Goal: Task Accomplishment & Management: Complete application form

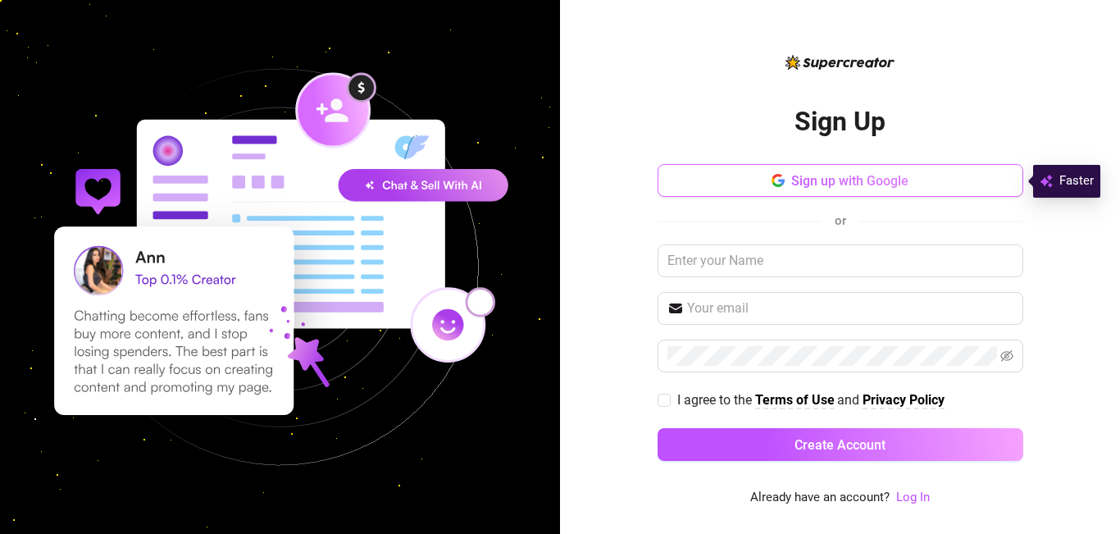
click at [836, 183] on span "Sign up with Google" at bounding box center [849, 181] width 117 height 16
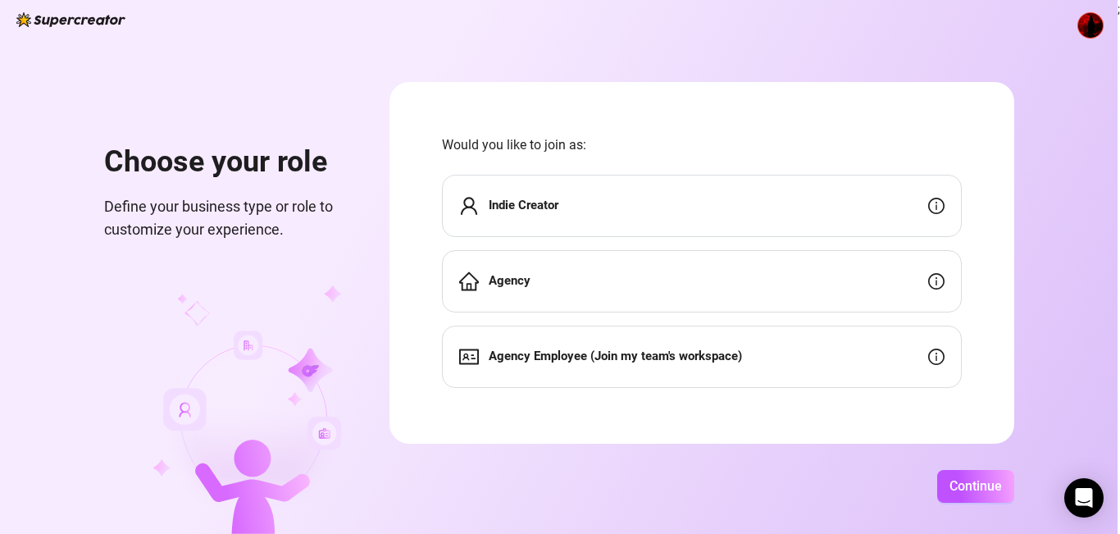
click at [697, 197] on div "Indie Creator" at bounding box center [702, 206] width 520 height 62
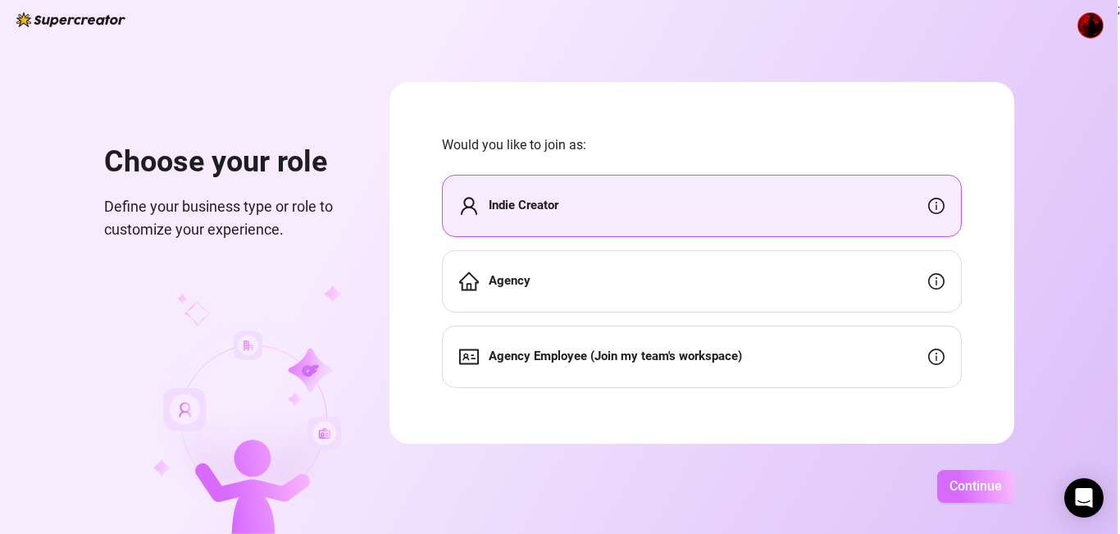
click at [955, 478] on span "Continue" at bounding box center [976, 486] width 52 height 16
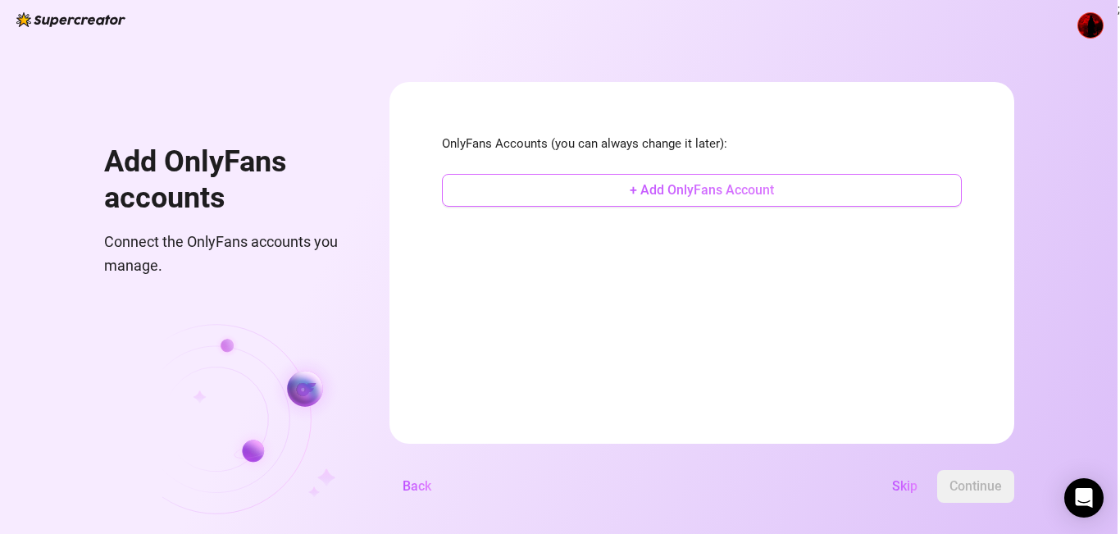
click at [616, 196] on button "+ Add OnlyFans Account" at bounding box center [702, 190] width 520 height 33
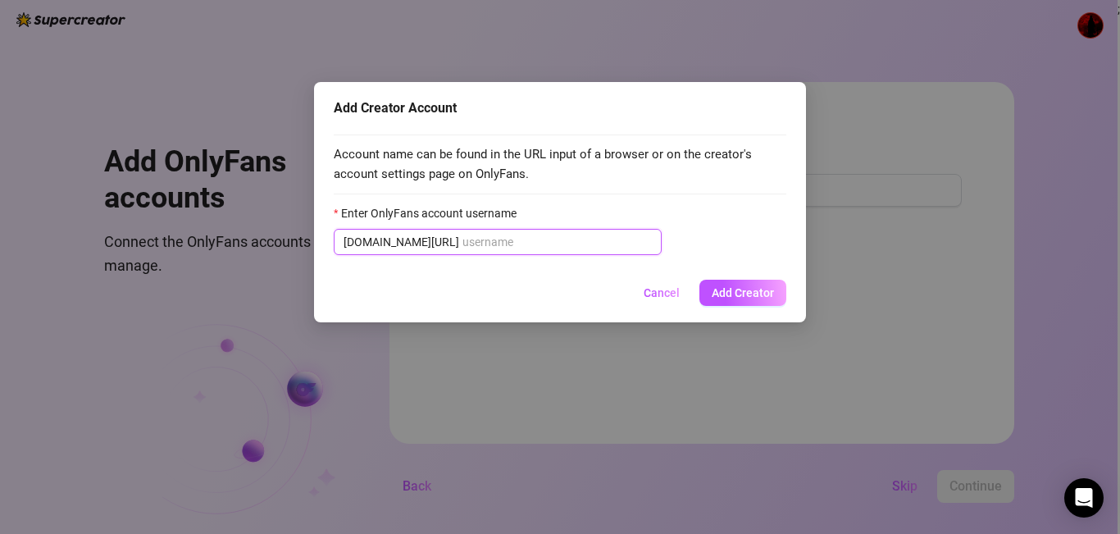
paste input "sexaddict1564"
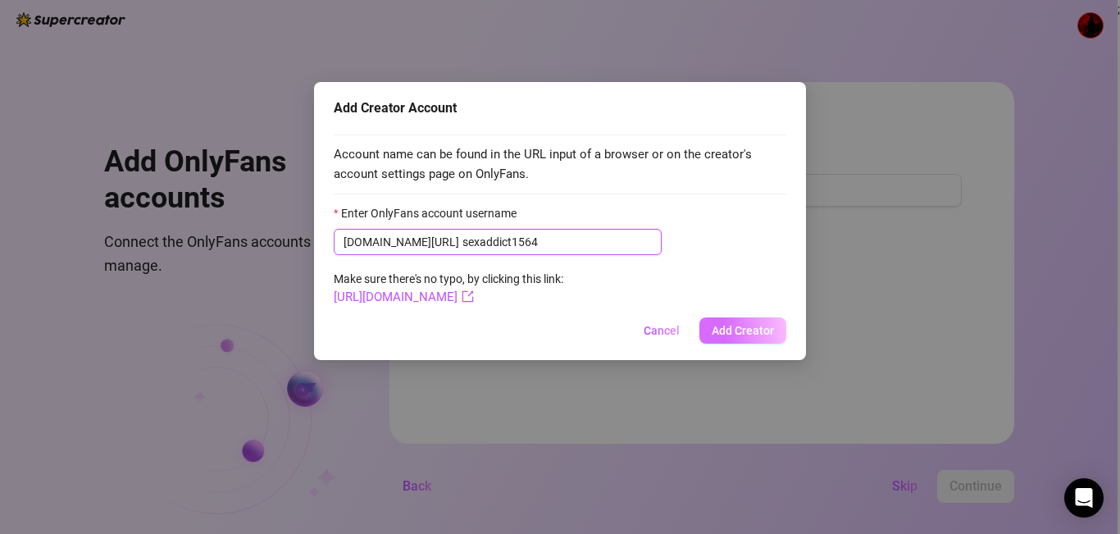
type input "sexaddict1564"
click at [727, 320] on button "Add Creator" at bounding box center [743, 330] width 87 height 26
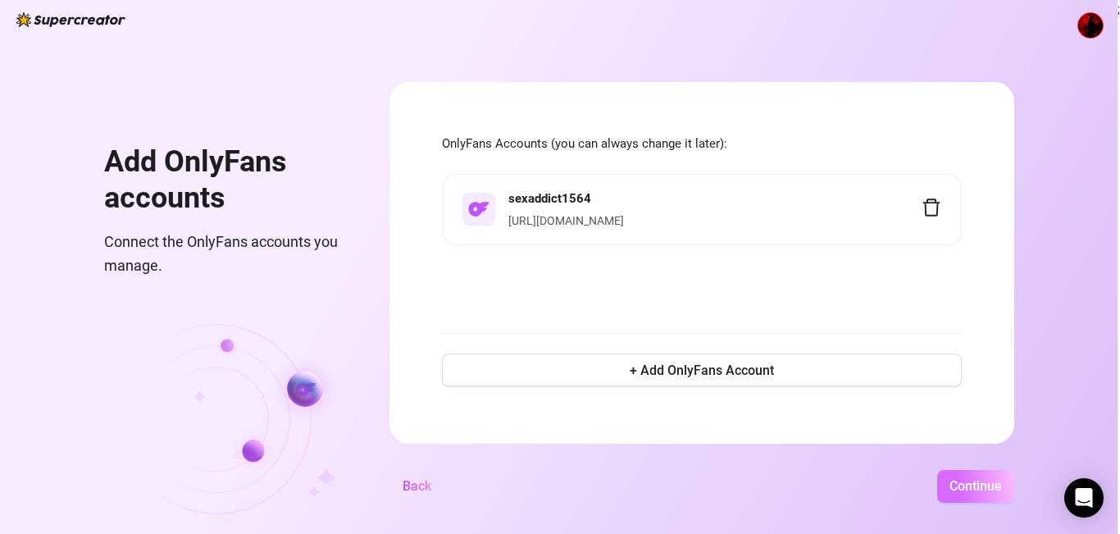
click at [990, 482] on span "Continue" at bounding box center [976, 486] width 52 height 16
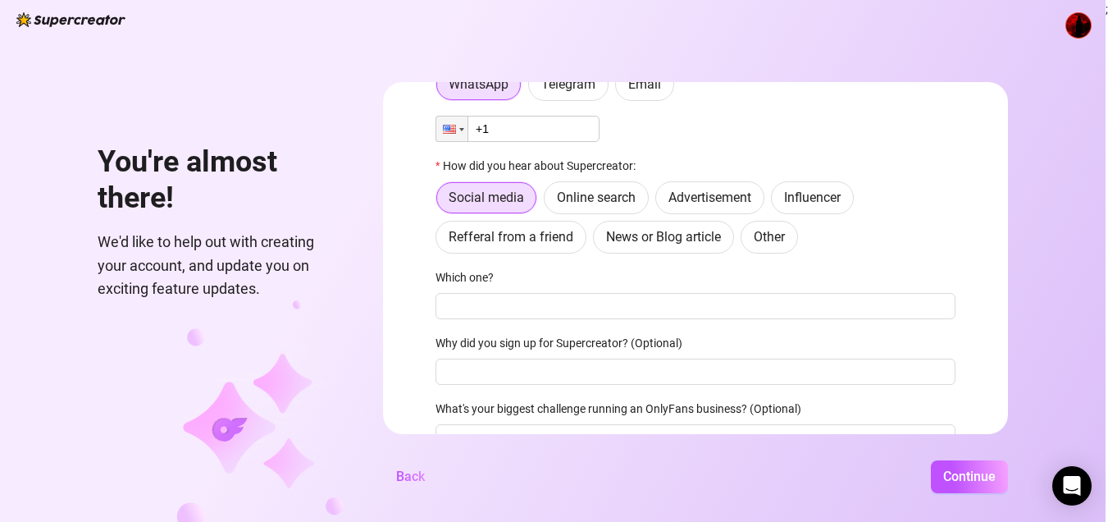
scroll to position [113, 0]
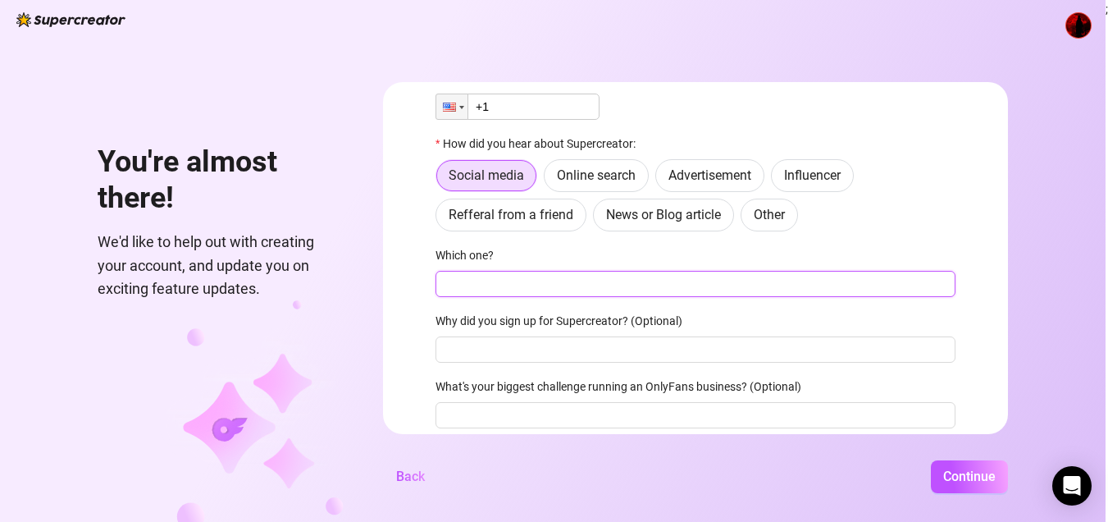
click at [662, 289] on input "Which one?" at bounding box center [695, 284] width 520 height 26
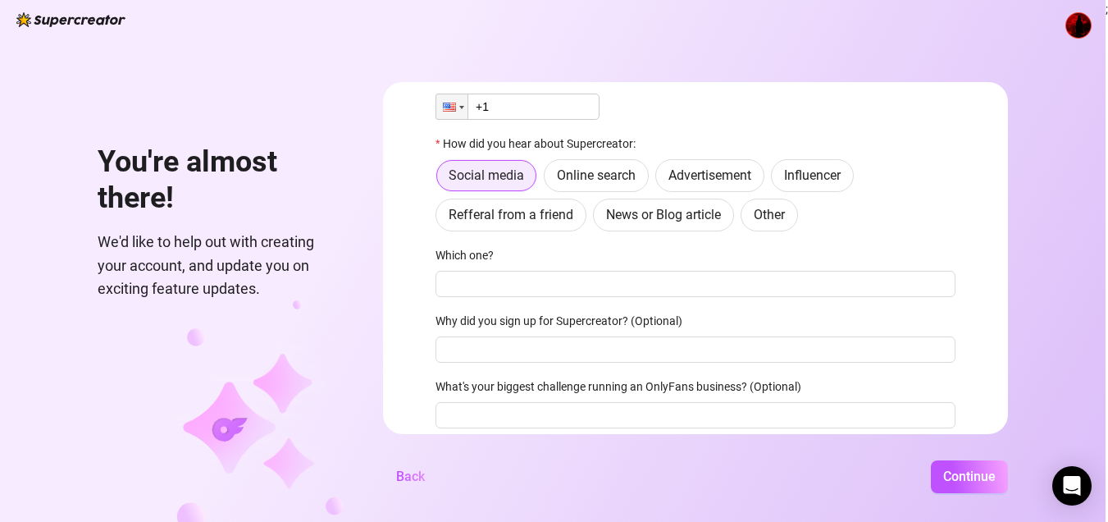
click at [471, 172] on span "Social media" at bounding box center [486, 175] width 75 height 16
click at [441, 180] on input "Social media" at bounding box center [441, 180] width 0 height 0
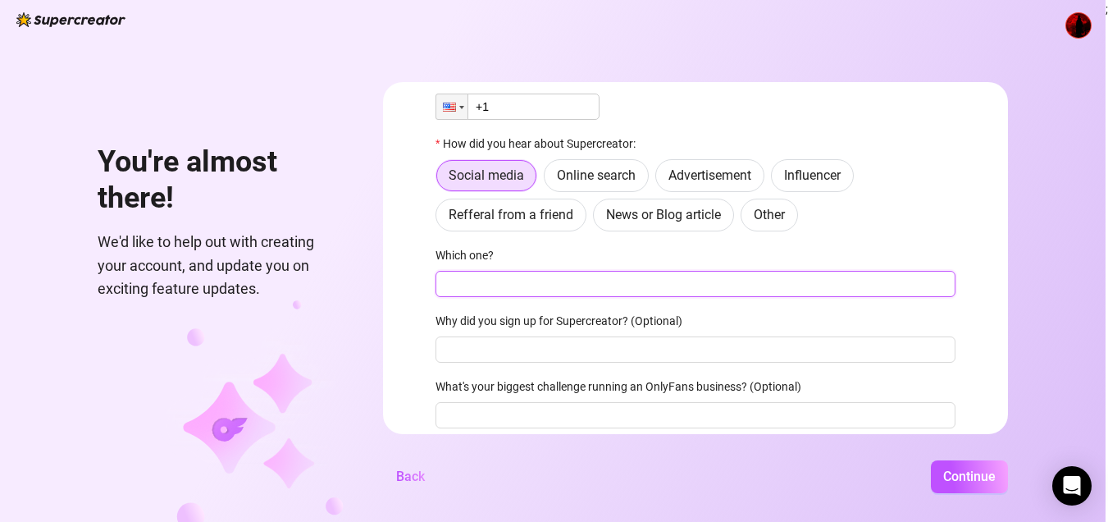
click at [523, 284] on input "Which one?" at bounding box center [695, 284] width 520 height 26
type input "Social Media"
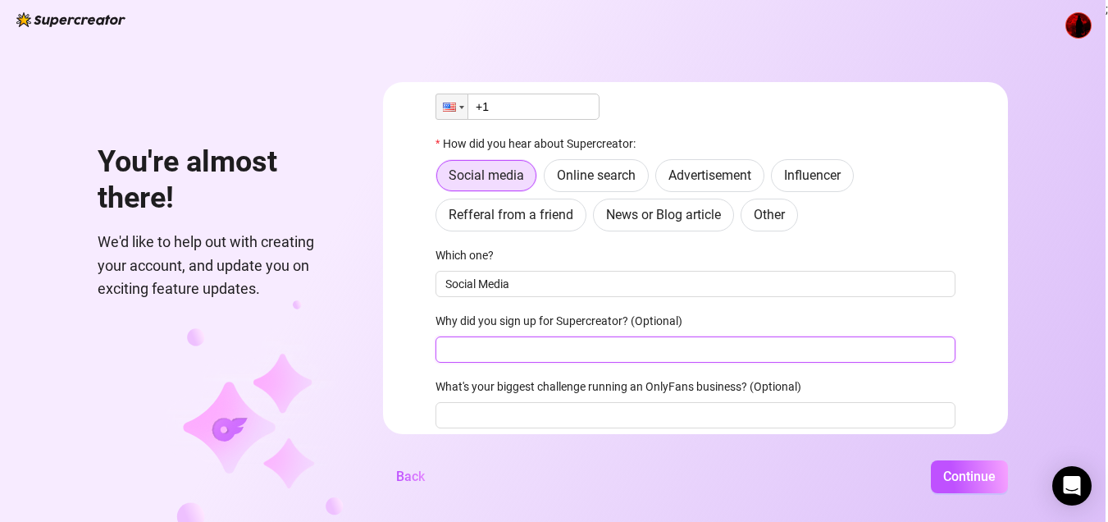
click at [540, 340] on input "Why did you sign up for Supercreator? (Optional)" at bounding box center [695, 349] width 520 height 26
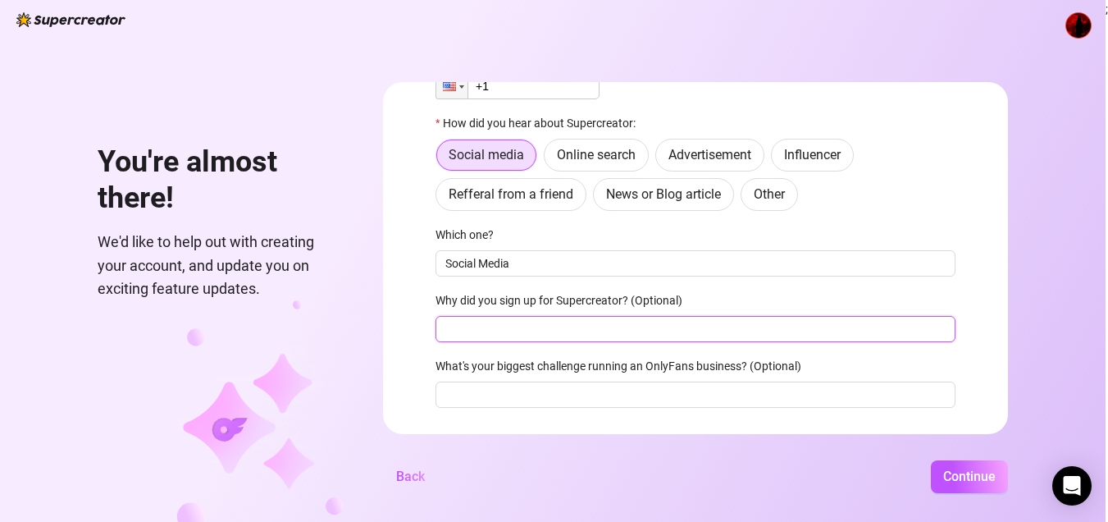
scroll to position [166, 0]
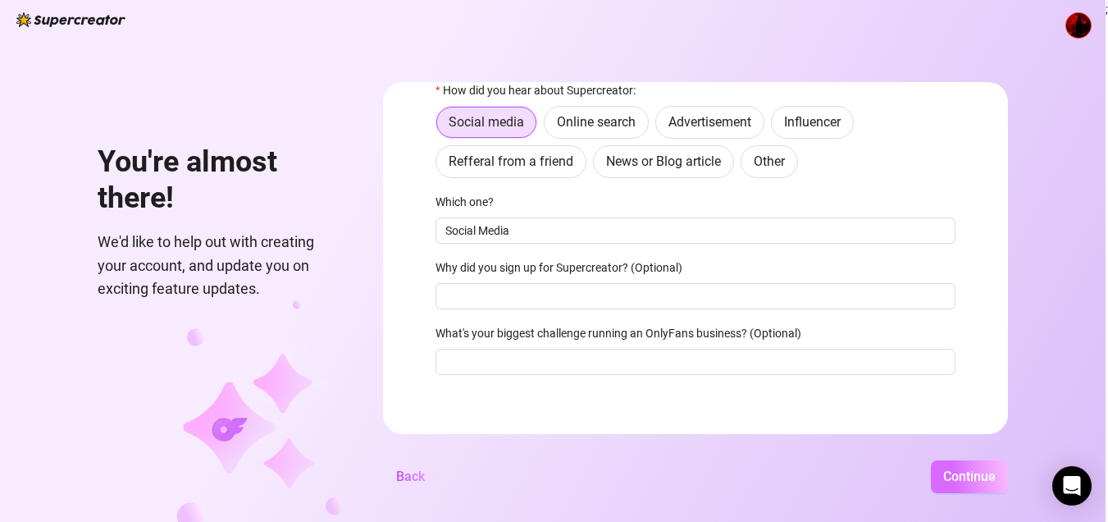
click at [996, 484] on span "Continue" at bounding box center [969, 476] width 52 height 16
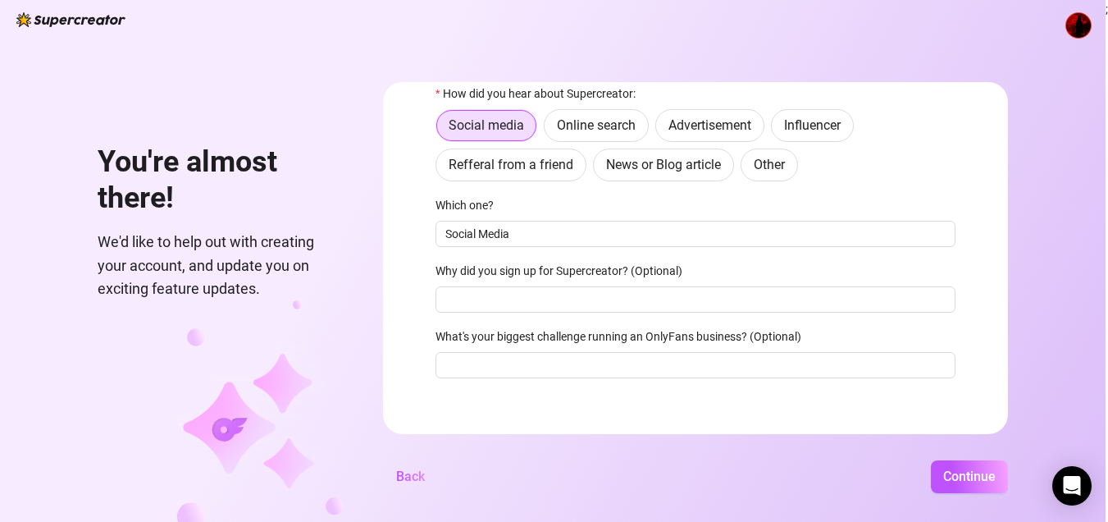
scroll to position [170, 0]
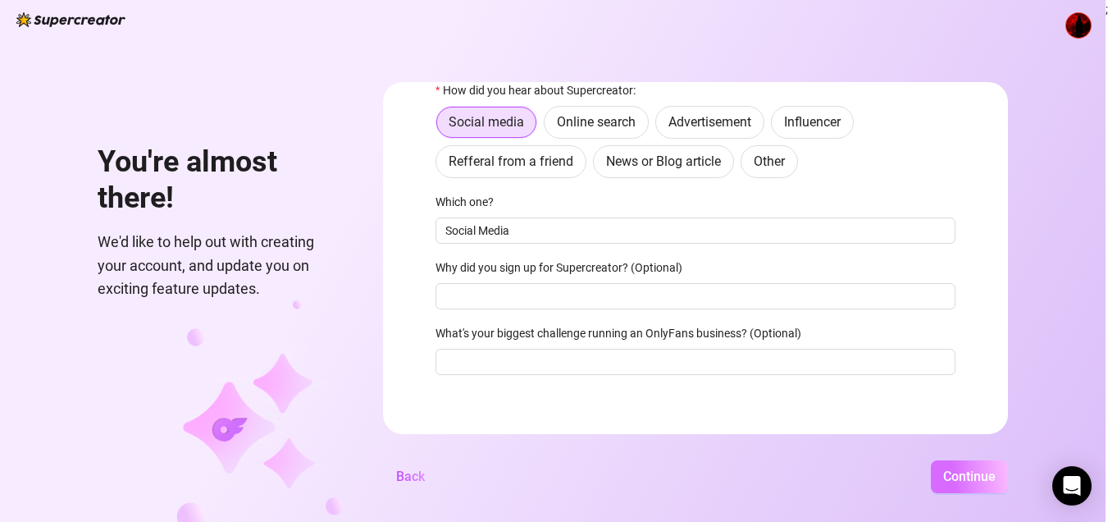
click at [970, 484] on span "Continue" at bounding box center [969, 476] width 52 height 16
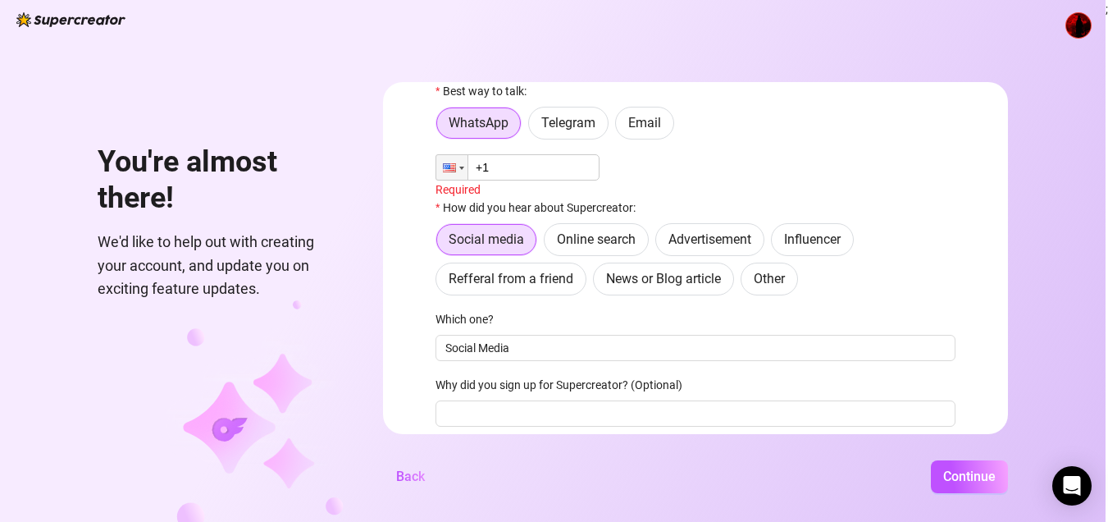
scroll to position [0, 0]
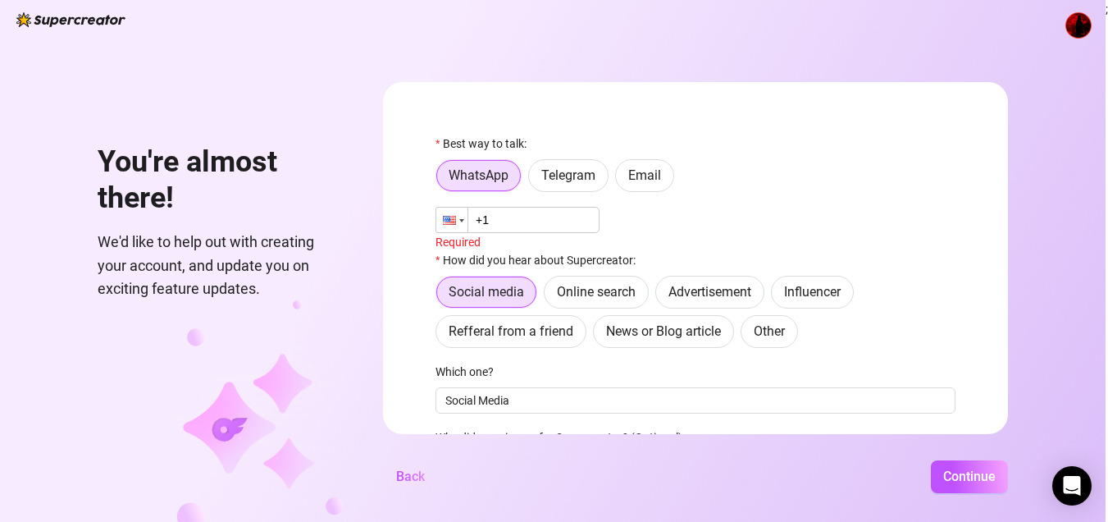
click at [456, 219] on div at bounding box center [449, 220] width 13 height 9
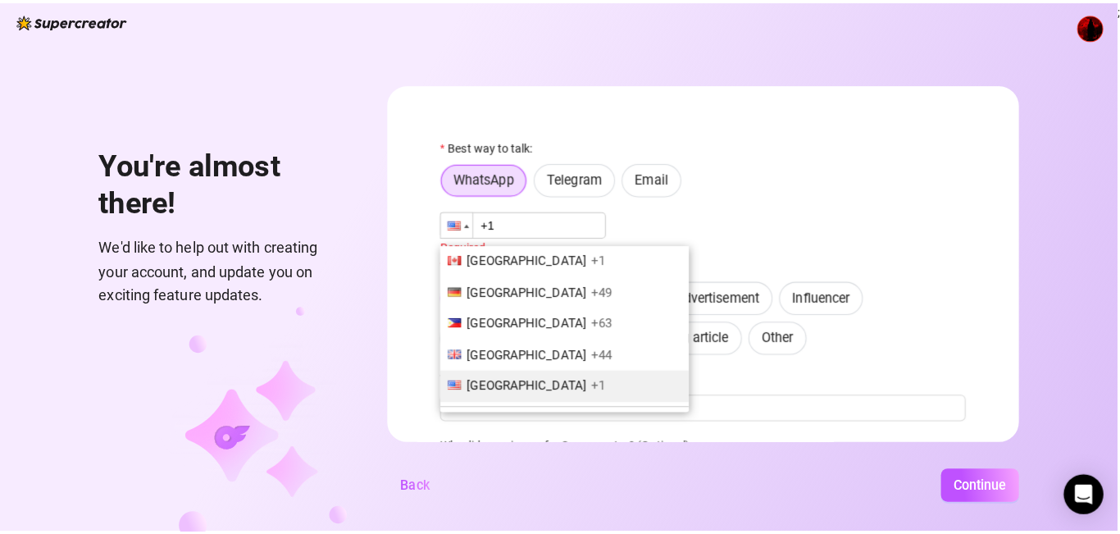
scroll to position [346, 0]
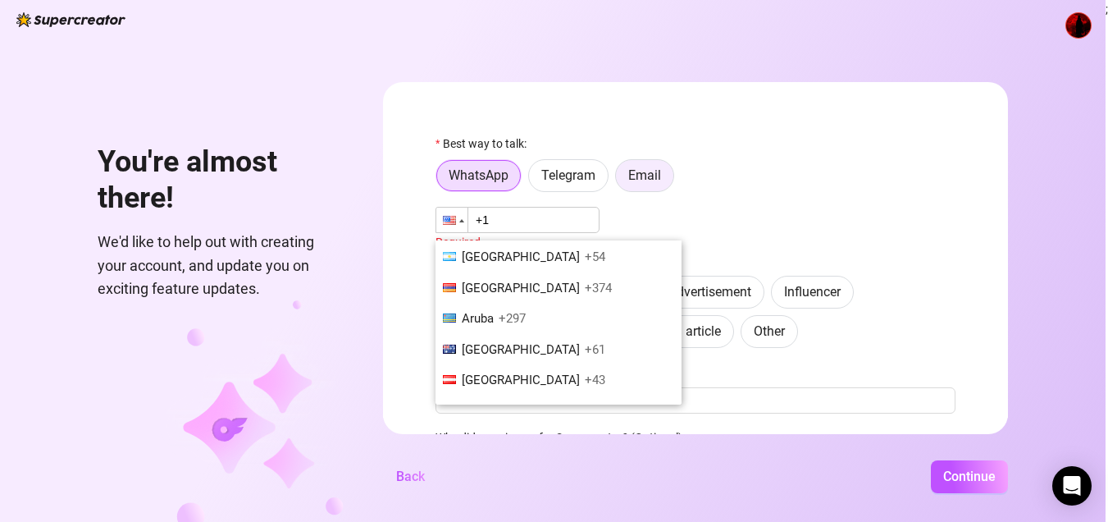
click at [649, 168] on span "Email" at bounding box center [644, 175] width 33 height 16
click at [620, 180] on input "Email" at bounding box center [620, 180] width 0 height 0
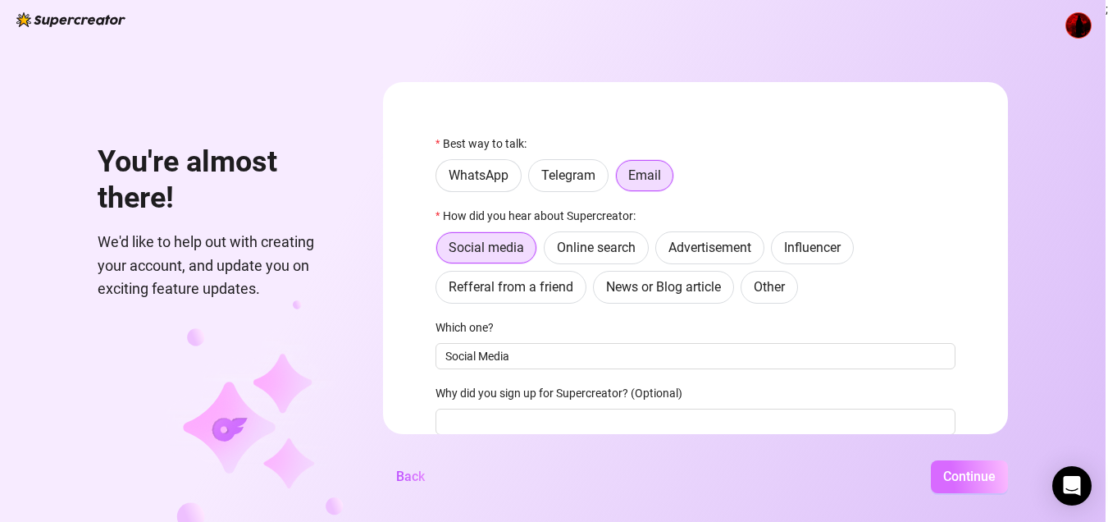
click at [952, 480] on span "Continue" at bounding box center [969, 476] width 52 height 16
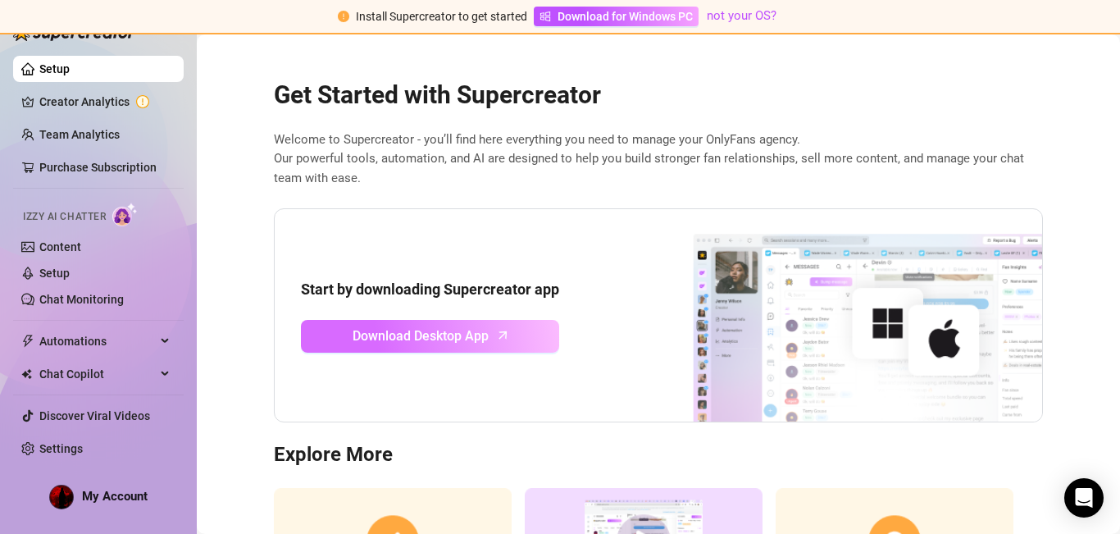
click at [381, 341] on span "Download Desktop App" at bounding box center [421, 336] width 136 height 21
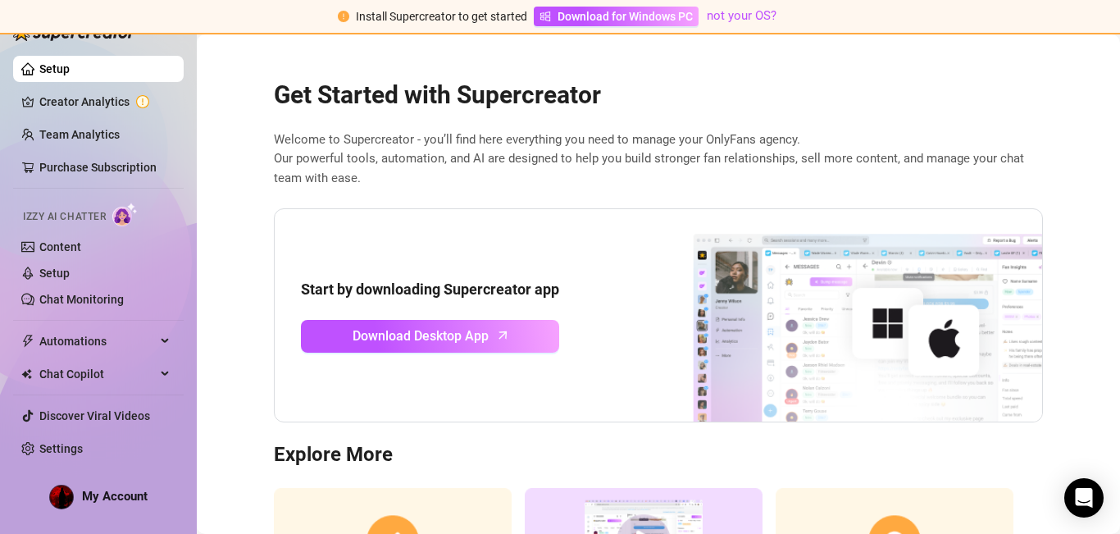
click at [470, 157] on span "Welcome to Supercreator - you’ll find here everything you need to manage your O…" at bounding box center [658, 159] width 769 height 58
click at [110, 107] on link "Creator Analytics" at bounding box center [104, 102] width 131 height 26
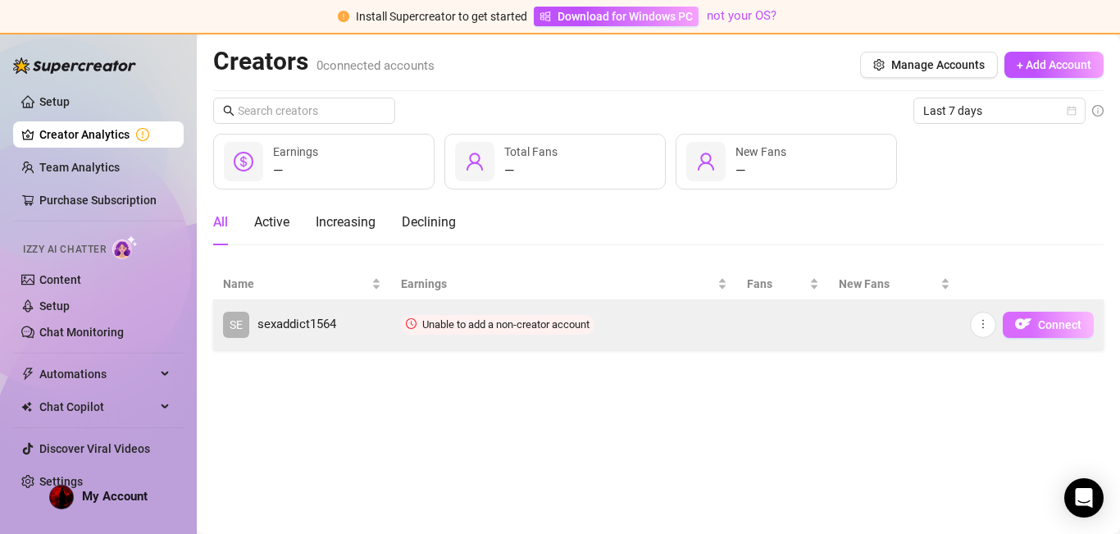
click at [1064, 320] on span "Connect" at bounding box center [1059, 324] width 43 height 13
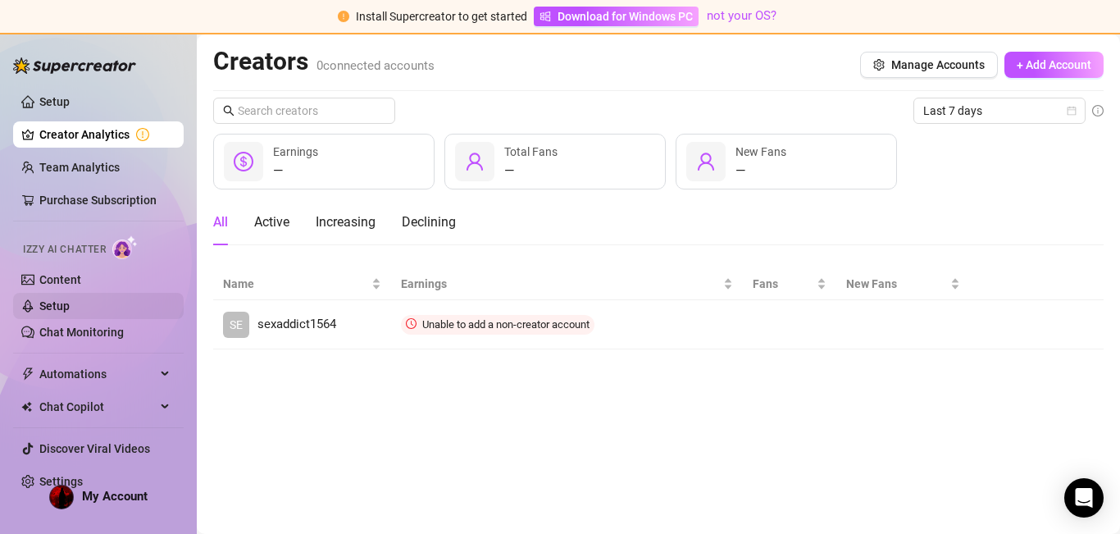
click at [70, 299] on link "Setup" at bounding box center [54, 305] width 30 height 13
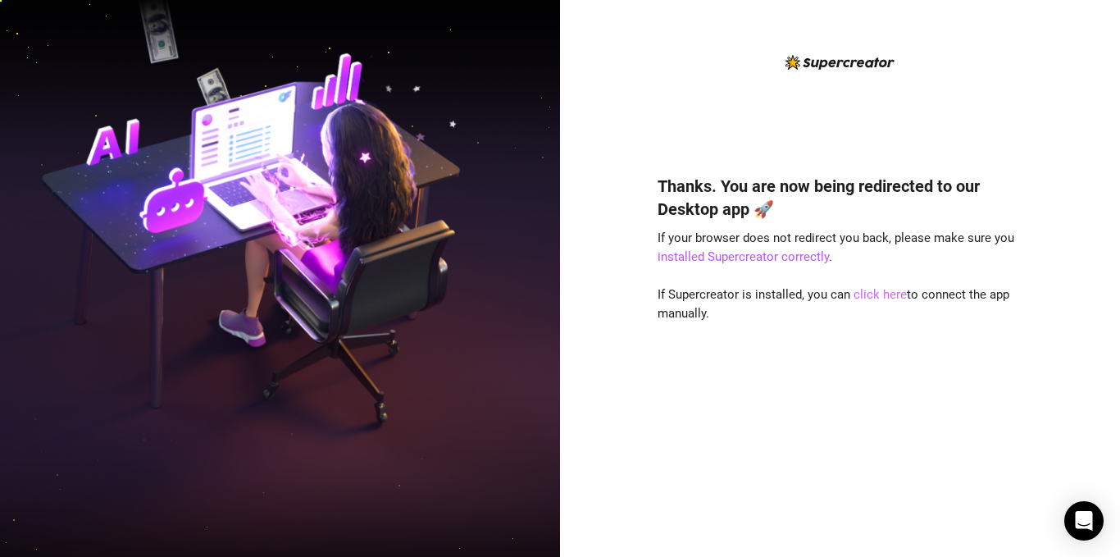
click at [873, 294] on link "click here" at bounding box center [880, 294] width 53 height 15
click at [875, 292] on link "click here" at bounding box center [880, 294] width 53 height 15
